Goal: Check status: Check status

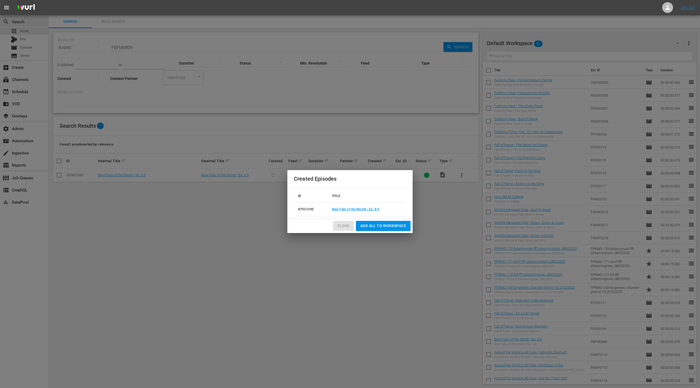
click at [347, 226] on span "Close" at bounding box center [343, 226] width 12 height 7
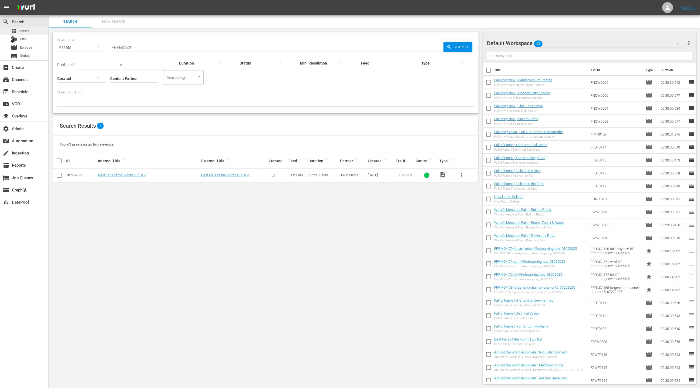
click at [36, 32] on div "apps Asset" at bounding box center [24, 31] width 48 height 8
click at [119, 45] on input "FBFM0809" at bounding box center [276, 47] width 333 height 13
click at [127, 75] on input "Content Partner" at bounding box center [134, 78] width 48 height 19
click at [137, 96] on div "LOL (241)" at bounding box center [153, 93] width 79 height 13
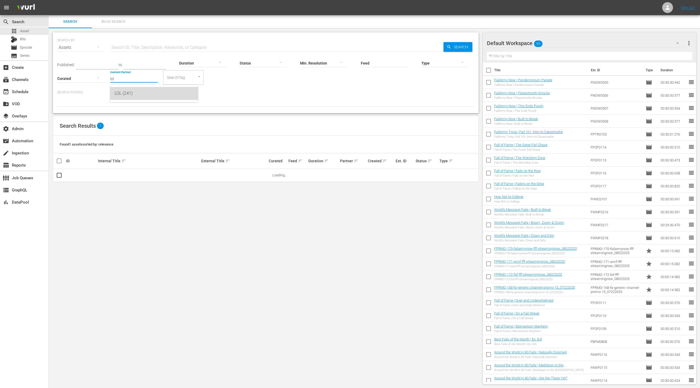
type input "LOL (241)"
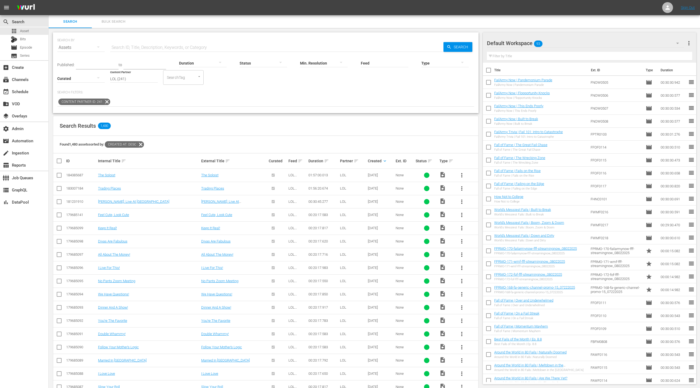
scroll to position [3, 0]
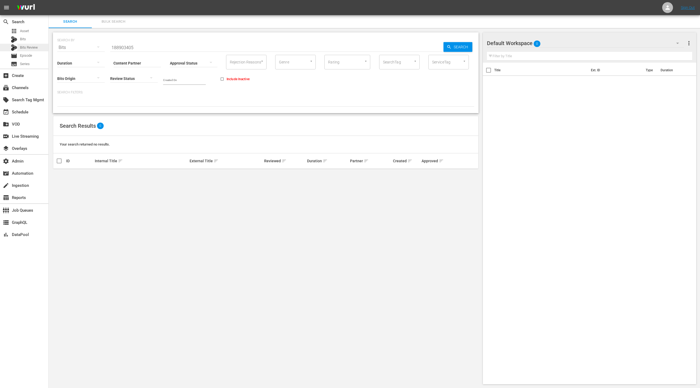
click at [39, 49] on div "Bits Review" at bounding box center [24, 48] width 48 height 8
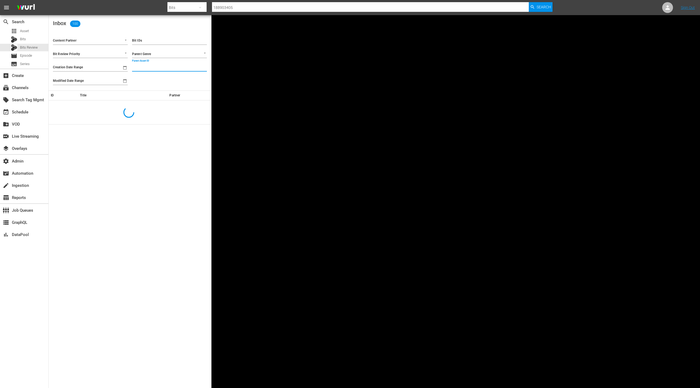
click at [138, 68] on input "Parent Asset ID" at bounding box center [169, 67] width 75 height 8
paste input "188903416"
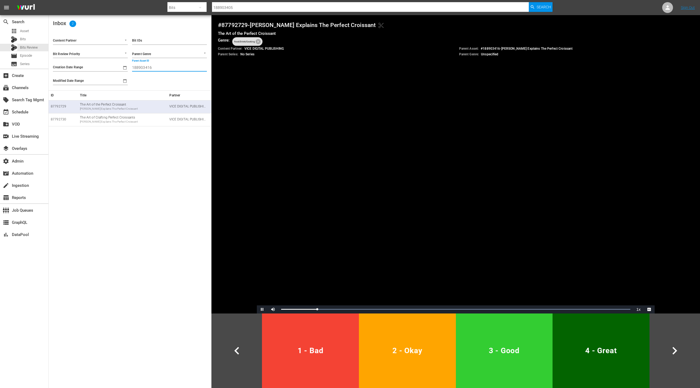
type input "188903416"
click at [262, 309] on span "Video Player" at bounding box center [262, 309] width 0 height 0
